Goal: Transaction & Acquisition: Purchase product/service

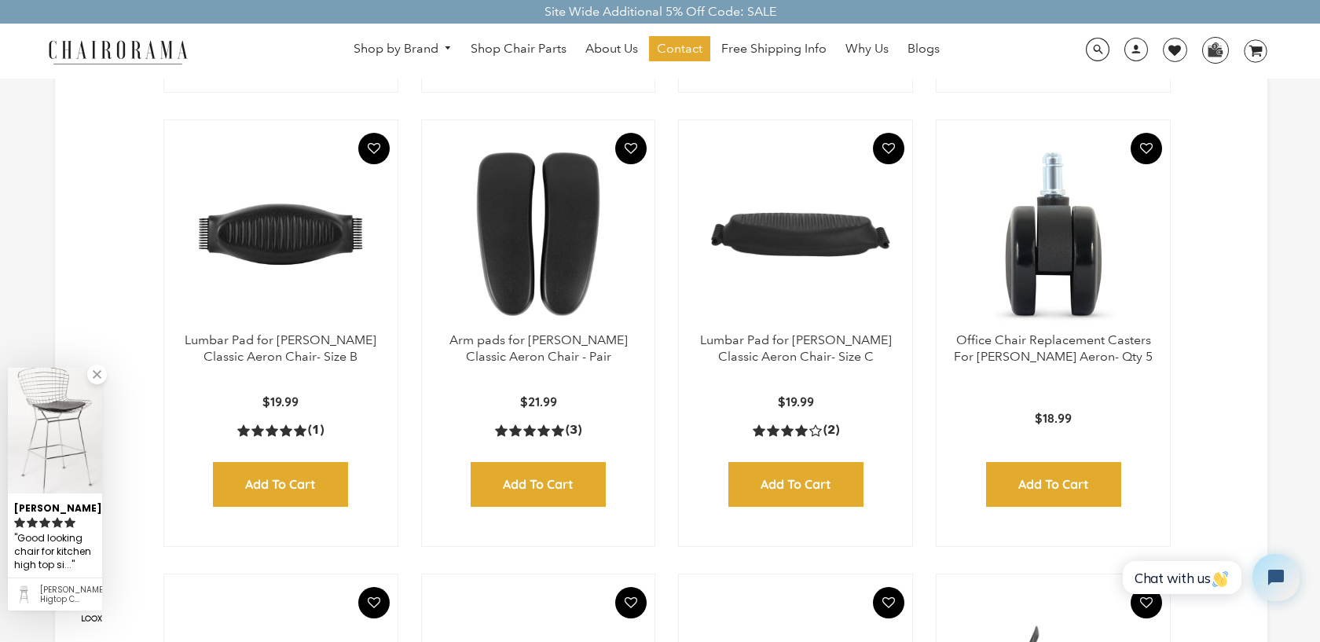
scroll to position [507, 0]
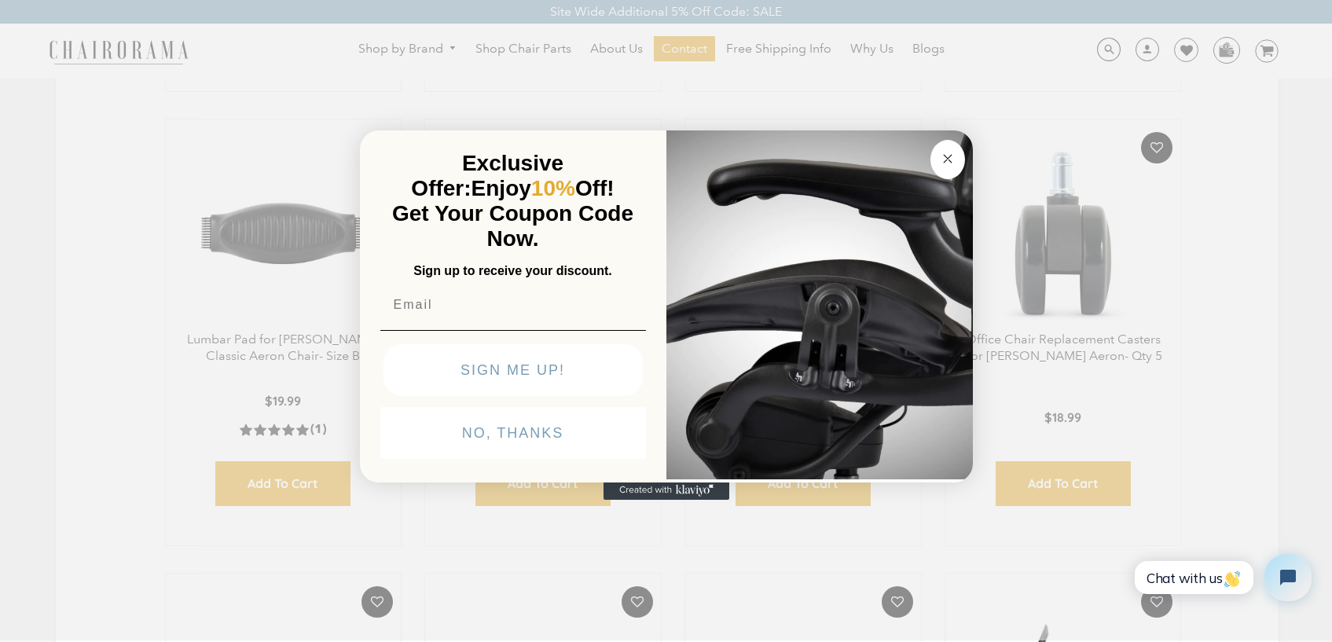
click at [949, 156] on circle "Close dialog" at bounding box center [947, 158] width 18 height 18
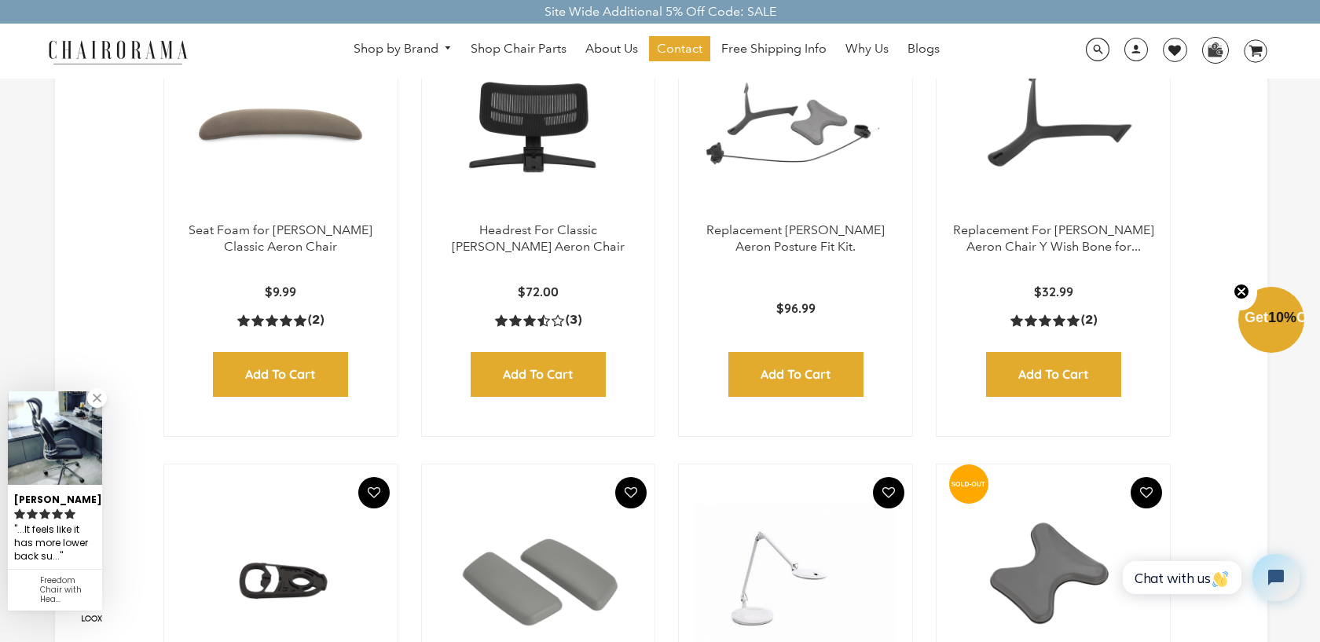
scroll to position [1067, 0]
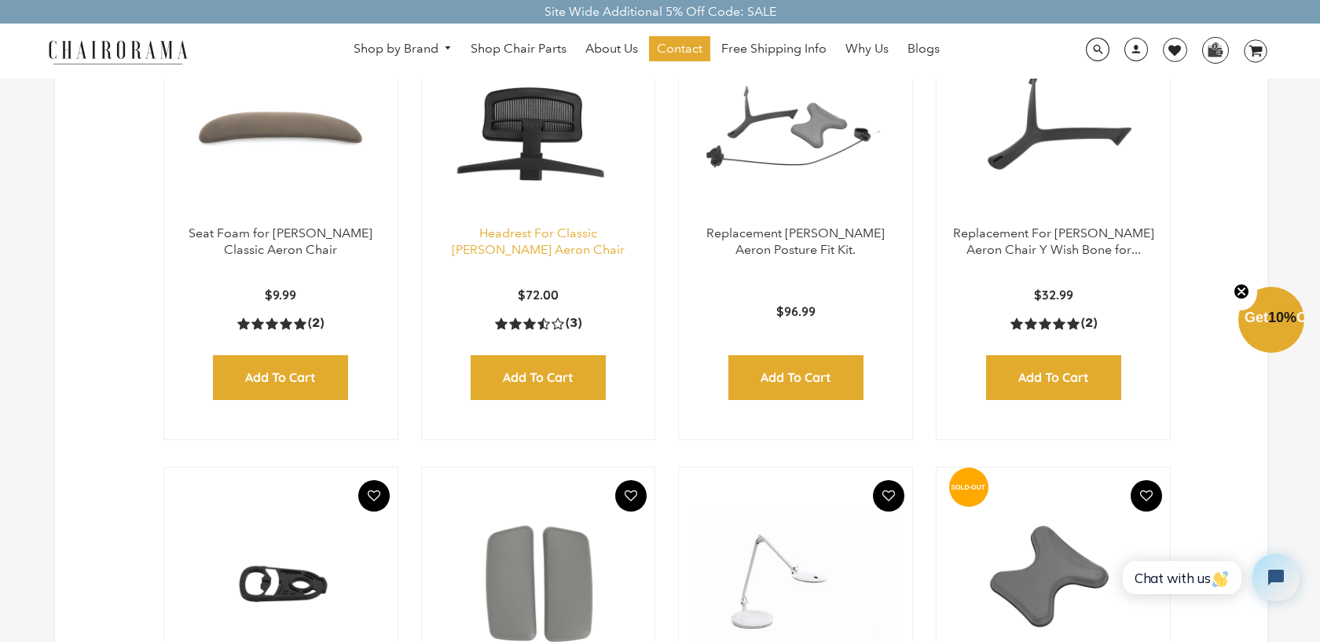
click at [539, 241] on link "Headrest For Classic [PERSON_NAME] Aeron Chair" at bounding box center [538, 241] width 173 height 31
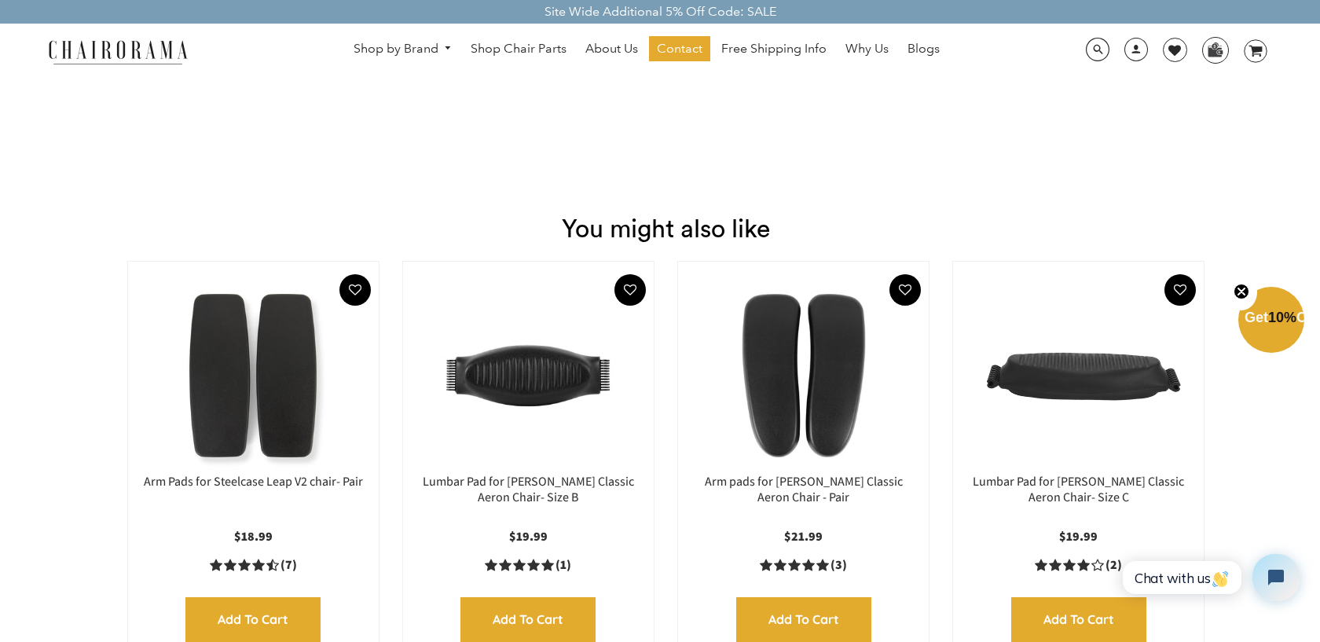
scroll to position [1894, 0]
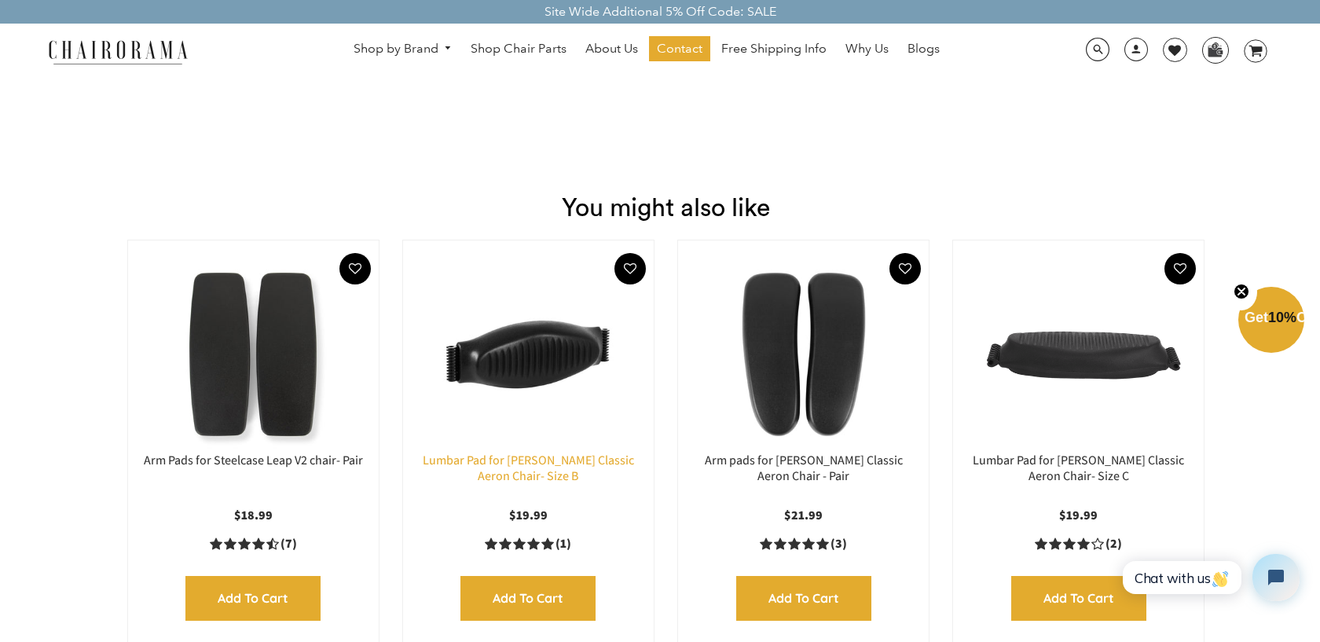
click at [552, 452] on link "Lumbar Pad for [PERSON_NAME] Classic Aeron Chair- Size B" at bounding box center [528, 468] width 211 height 33
